Goal: Task Accomplishment & Management: Use online tool/utility

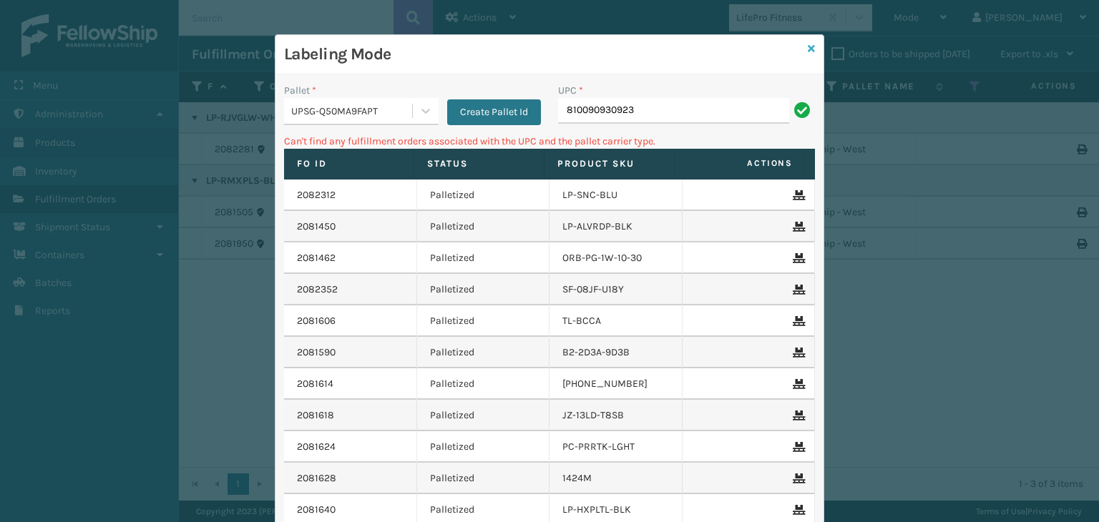
click at [808, 51] on icon at bounding box center [811, 49] width 7 height 10
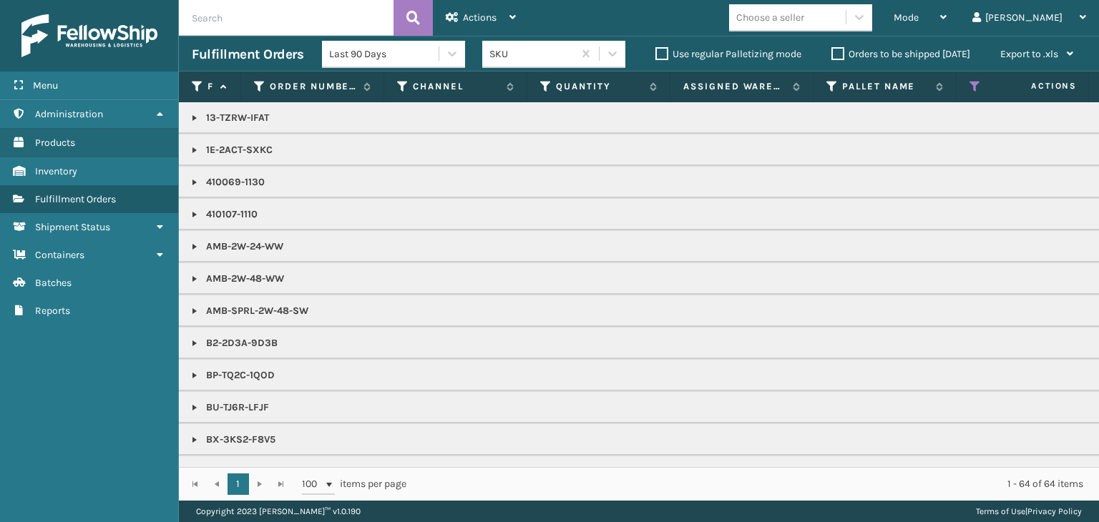
click at [965, 87] on th "Status" at bounding box center [1028, 87] width 143 height 31
click at [972, 85] on icon at bounding box center [975, 86] width 11 height 13
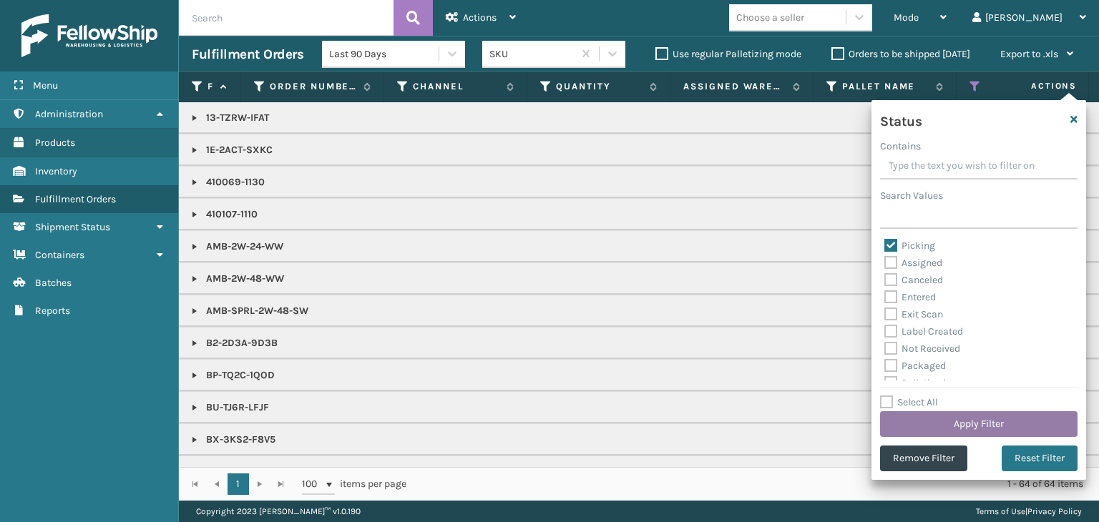
click at [1007, 426] on button "Apply Filter" at bounding box center [978, 424] width 197 height 26
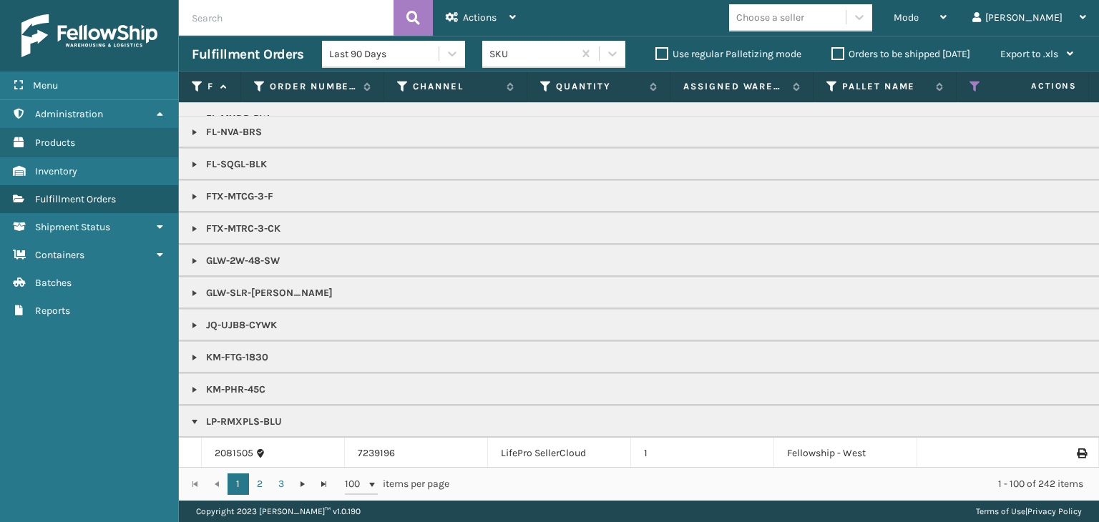
scroll to position [1216, 0]
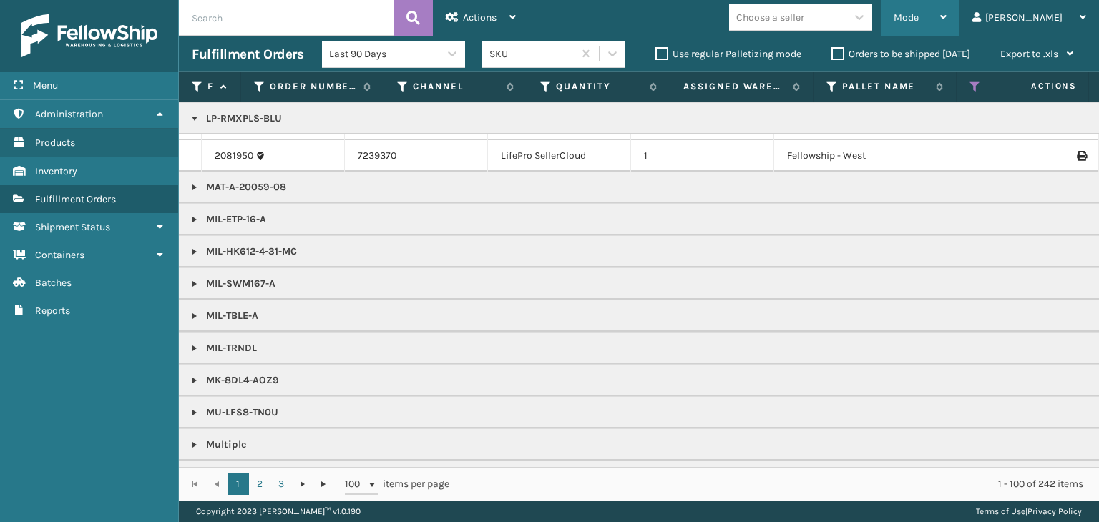
click at [947, 15] on div "Mode" at bounding box center [920, 18] width 53 height 36
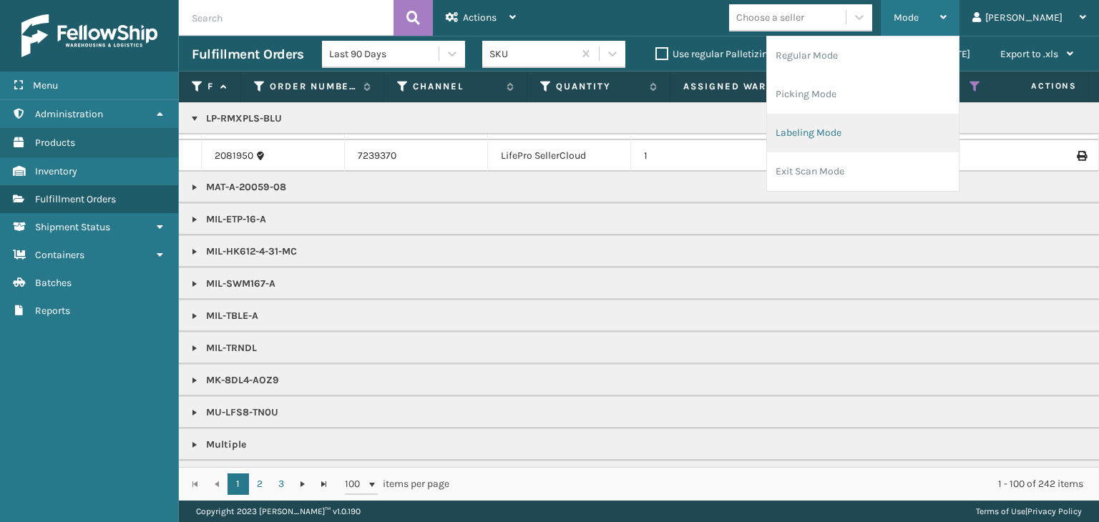
click at [894, 149] on li "Labeling Mode" at bounding box center [863, 133] width 192 height 39
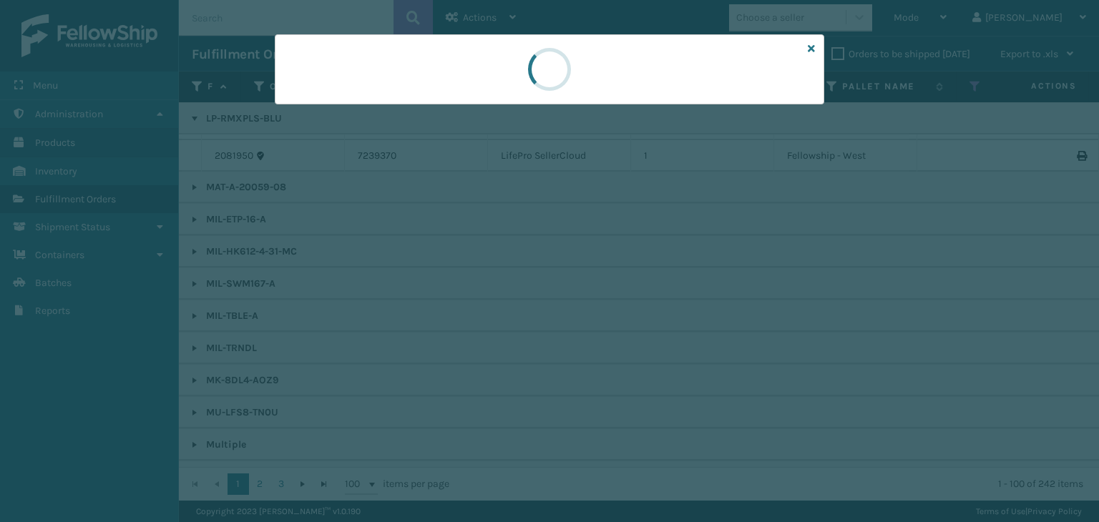
click at [361, 109] on div at bounding box center [549, 261] width 1099 height 522
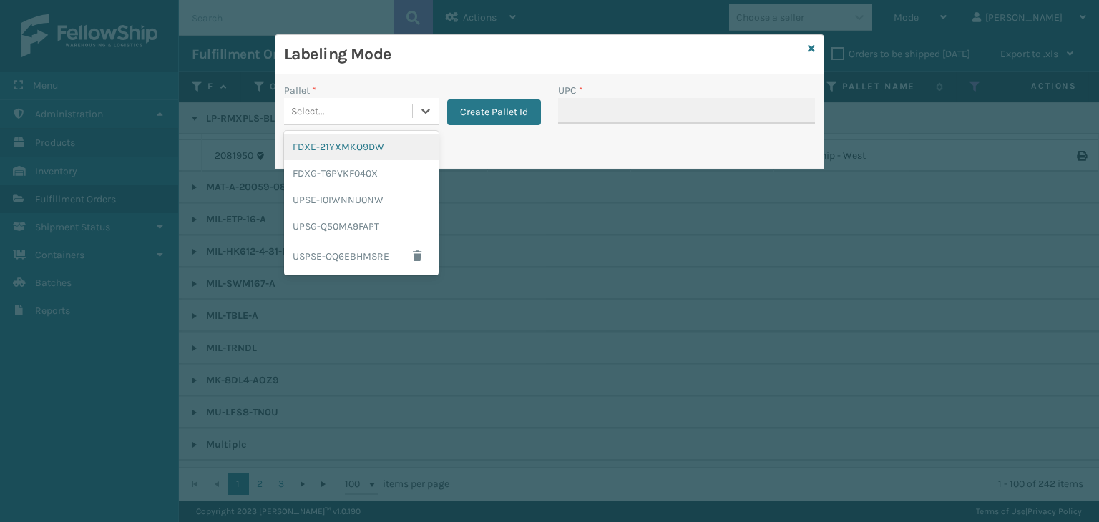
click at [361, 109] on div "Select..." at bounding box center [348, 111] width 128 height 24
click at [361, 232] on div "UPSG-Q50MA9FAPT" at bounding box center [361, 226] width 155 height 26
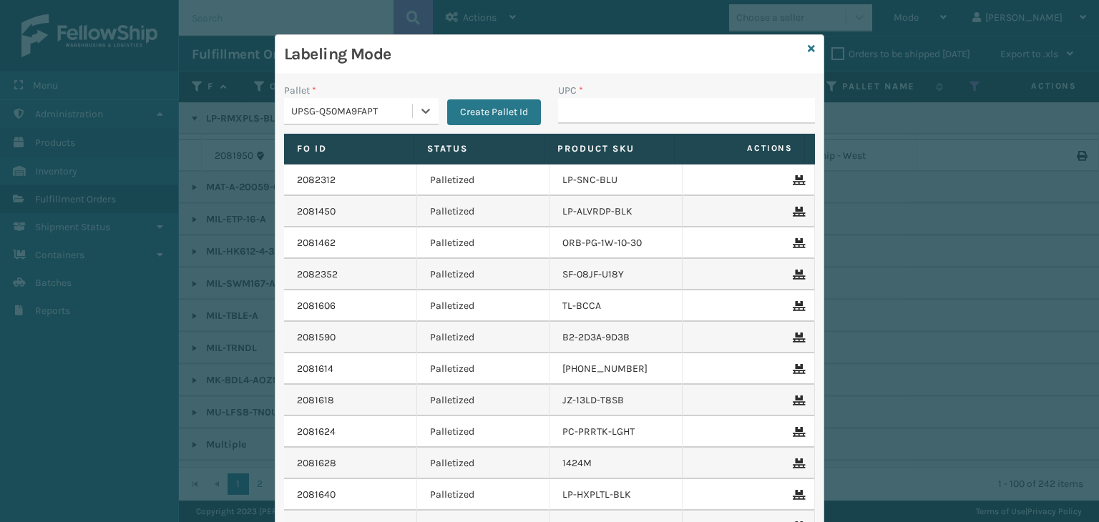
drag, startPoint x: 582, startPoint y: 131, endPoint x: 582, endPoint y: 112, distance: 18.6
click at [582, 125] on div "UPC *" at bounding box center [687, 108] width 274 height 51
drag, startPoint x: 582, startPoint y: 109, endPoint x: 591, endPoint y: 57, distance: 52.4
click at [582, 109] on input "UPC *" at bounding box center [686, 111] width 257 height 26
type input "LP-RMXPLS-BLU"
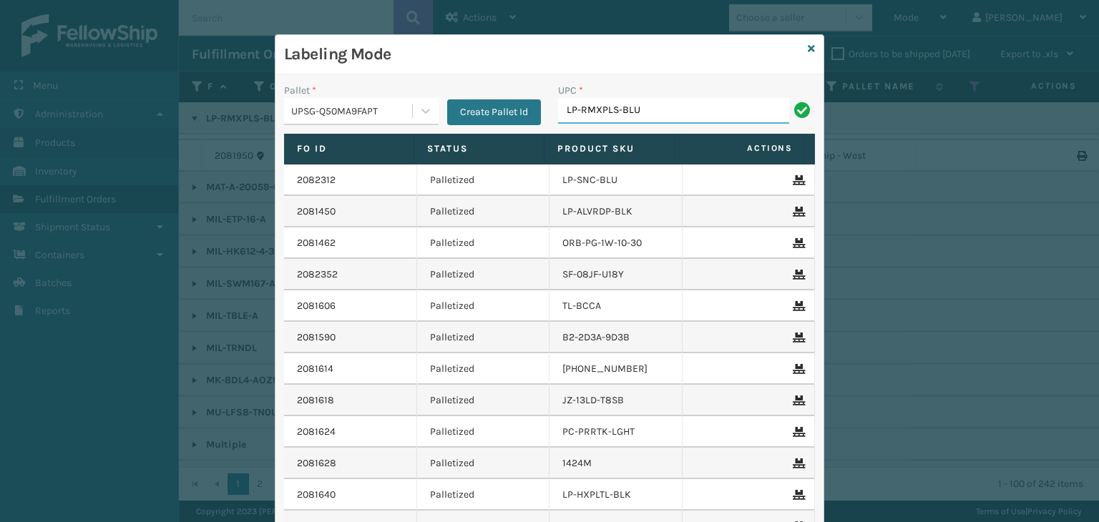
drag, startPoint x: 672, startPoint y: 115, endPoint x: 0, endPoint y: 99, distance: 672.1
click at [0, 99] on div "Labeling Mode Pallet * UPSG-Q50MA9FAPT Create Pallet Id UPC * LP-RMXPLS-BLU Fo …" at bounding box center [549, 261] width 1099 height 522
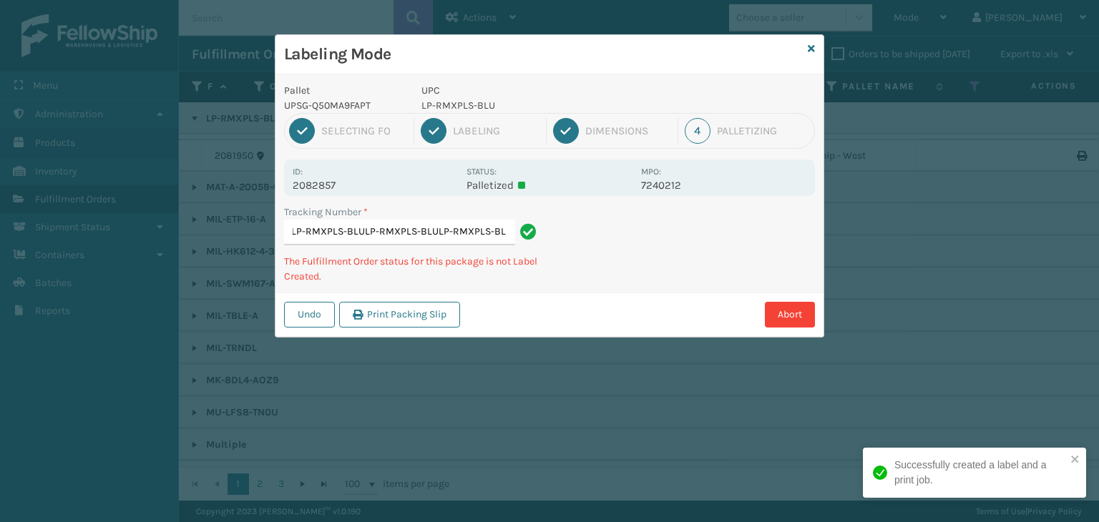
type input "1Z59316A0335361427LP-RMXPLS-BLULP-RMXPLS-BLULP-RMXPLS-BLULP-RMXPLS-BLU"
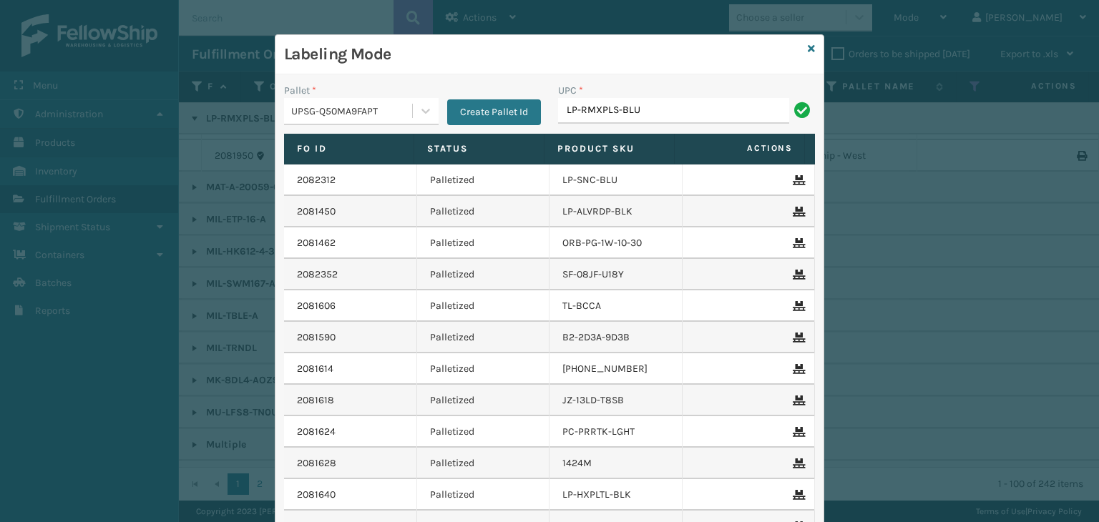
type input "LP-RMXPLS-BLU"
click at [808, 49] on icon at bounding box center [811, 49] width 7 height 10
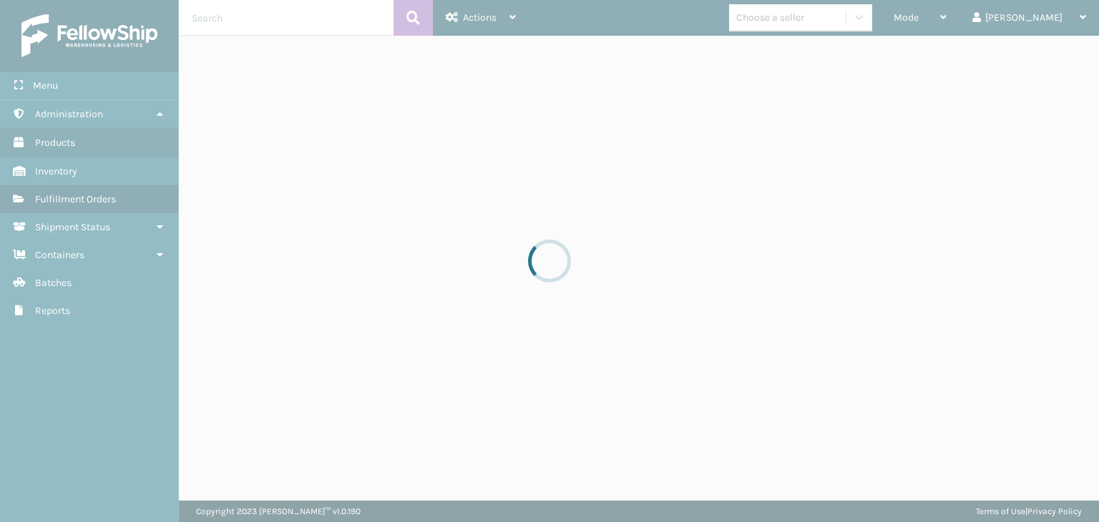
click at [817, 21] on div at bounding box center [549, 261] width 1099 height 522
click at [818, 21] on div at bounding box center [549, 261] width 1099 height 522
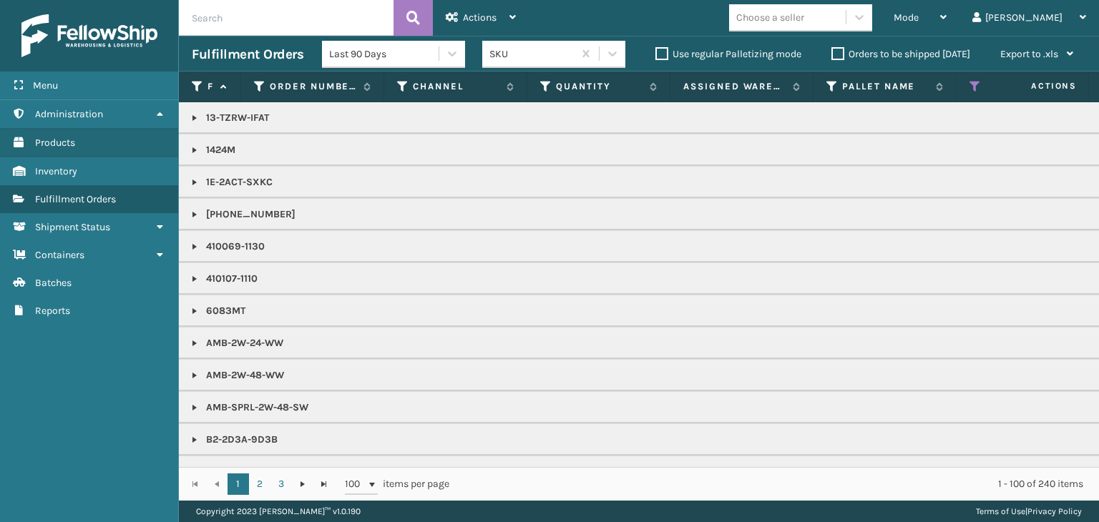
click at [804, 21] on div "Choose a seller" at bounding box center [770, 17] width 68 height 15
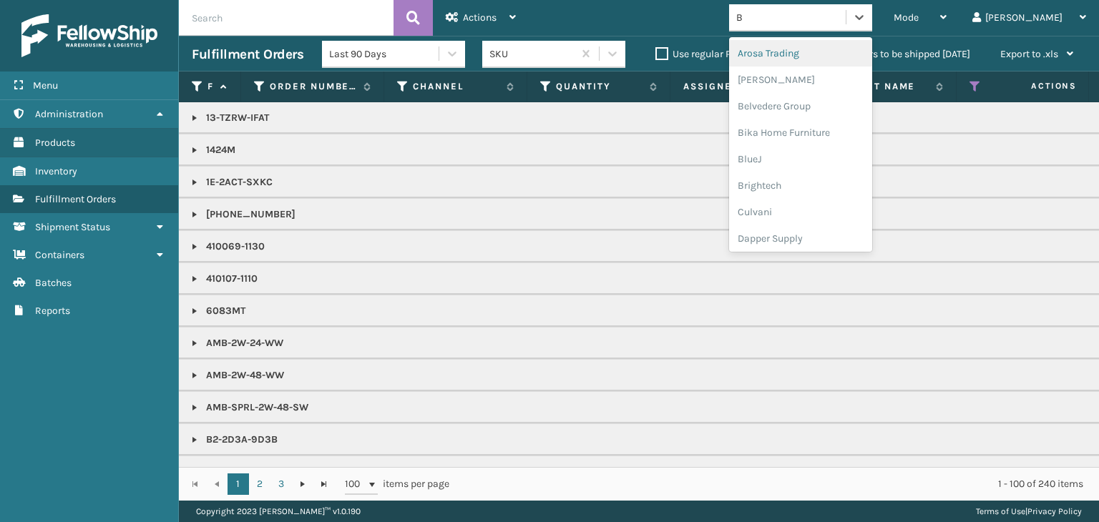
type input "BR"
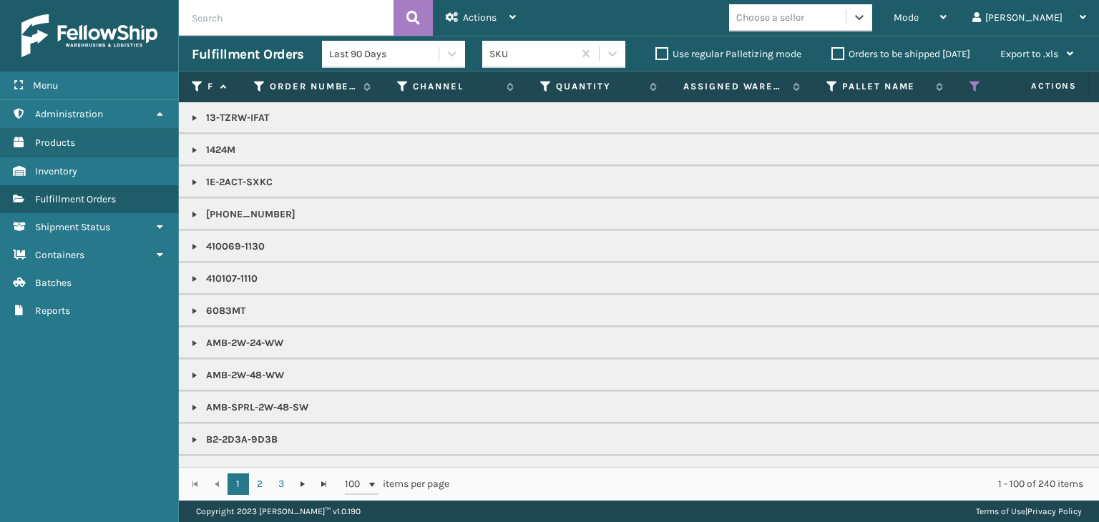
click at [799, 13] on div "Choose a seller" at bounding box center [770, 17] width 68 height 15
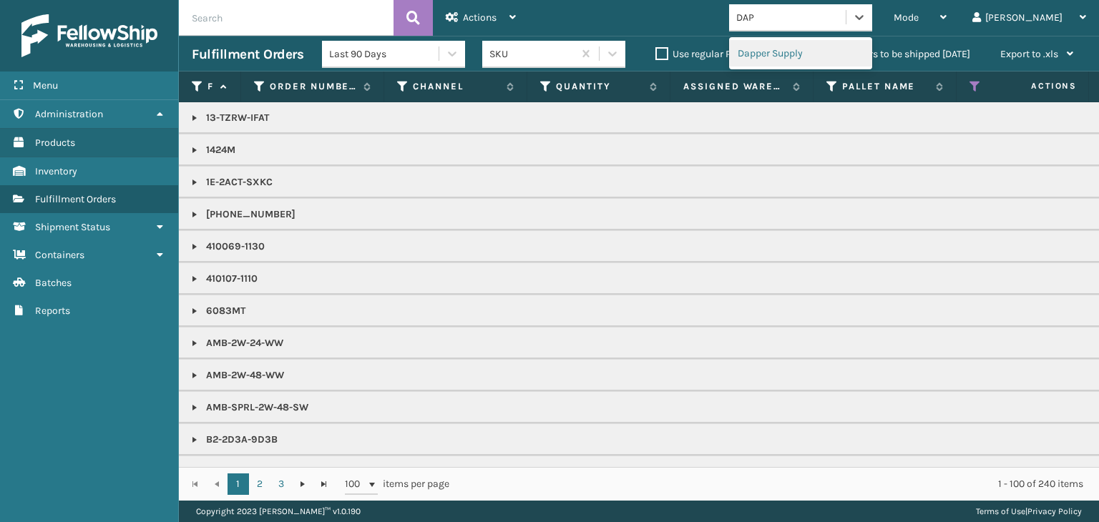
type input "[PERSON_NAME]"
click at [815, 41] on div "Dapper Supply" at bounding box center [800, 53] width 143 height 26
